Goal: Check status: Check status

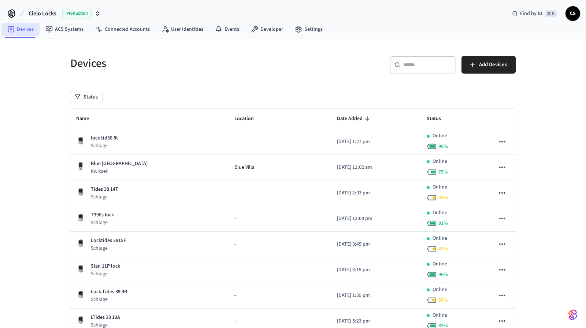
click at [24, 32] on link "Devices" at bounding box center [20, 29] width 38 height 13
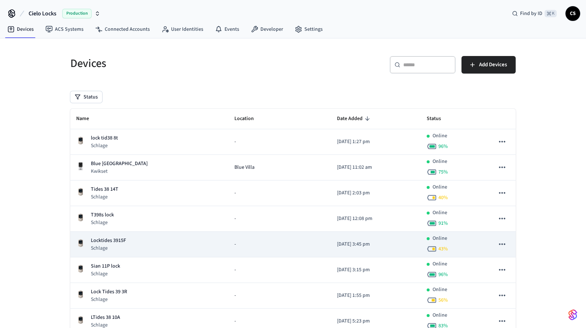
click at [137, 242] on div "Locktides 3915F Schlage" at bounding box center [149, 244] width 147 height 15
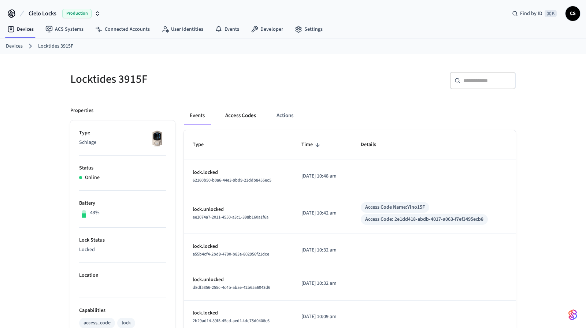
click at [249, 112] on button "Access Codes" at bounding box center [241, 116] width 43 height 18
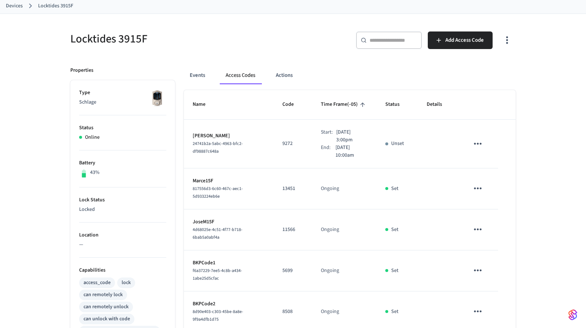
scroll to position [40, 0]
